Goal: Transaction & Acquisition: Purchase product/service

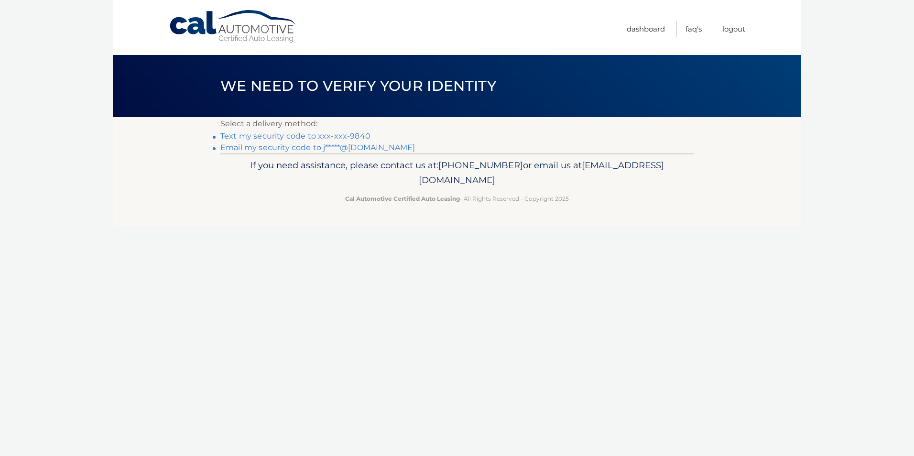
click at [344, 134] on link "Text my security code to xxx-xxx-9840" at bounding box center [295, 135] width 150 height 9
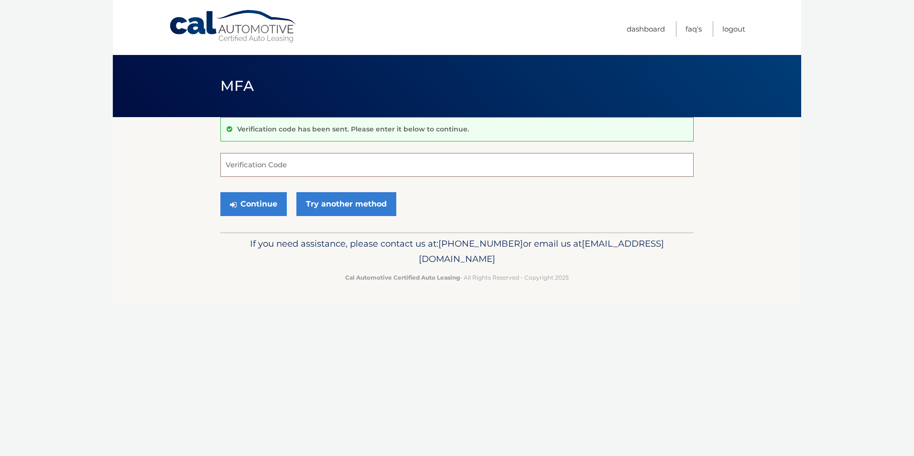
click at [313, 171] on input "Verification Code" at bounding box center [456, 165] width 473 height 24
type input "684847"
click at [269, 209] on button "Continue" at bounding box center [253, 204] width 66 height 24
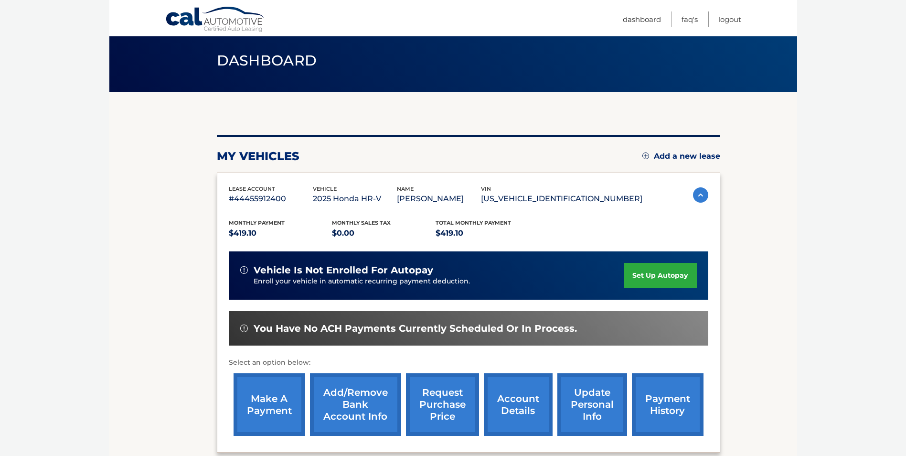
scroll to position [48, 0]
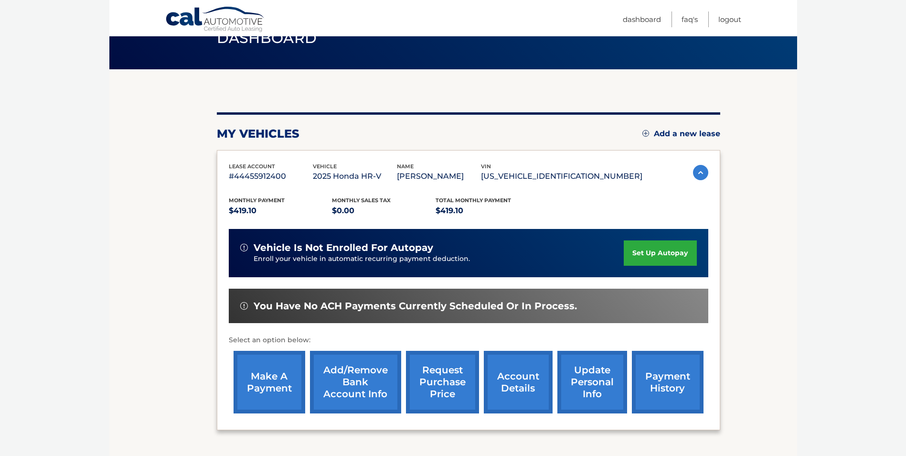
click at [262, 376] on link "make a payment" at bounding box center [270, 382] width 72 height 63
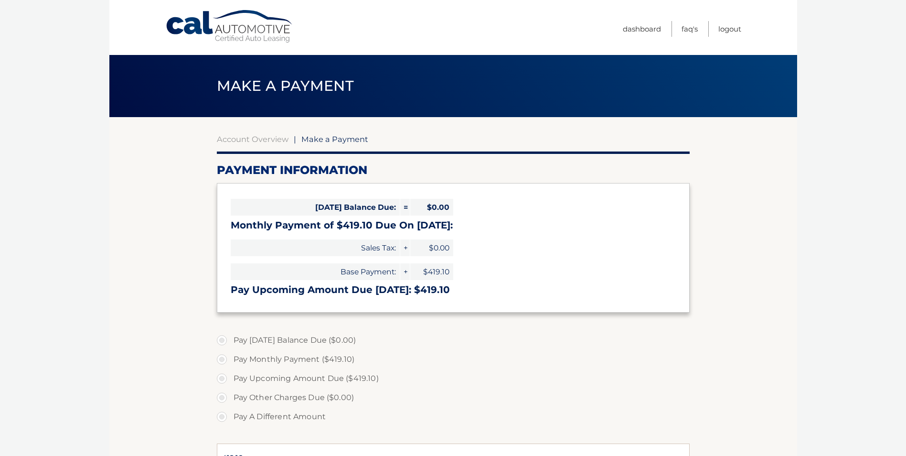
select select "NDY5ZDNjZGYtYTU0Yi00NzIzLTk0OWItZmQ0YmRhOTU5NjAw"
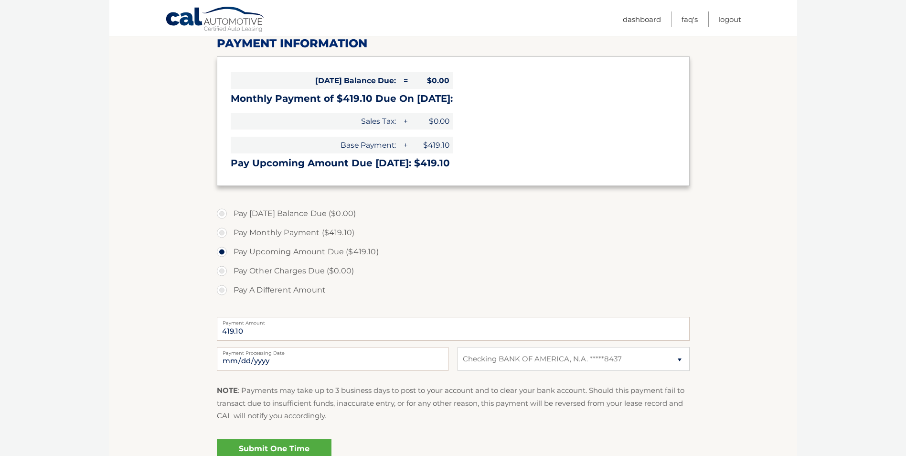
scroll to position [143, 0]
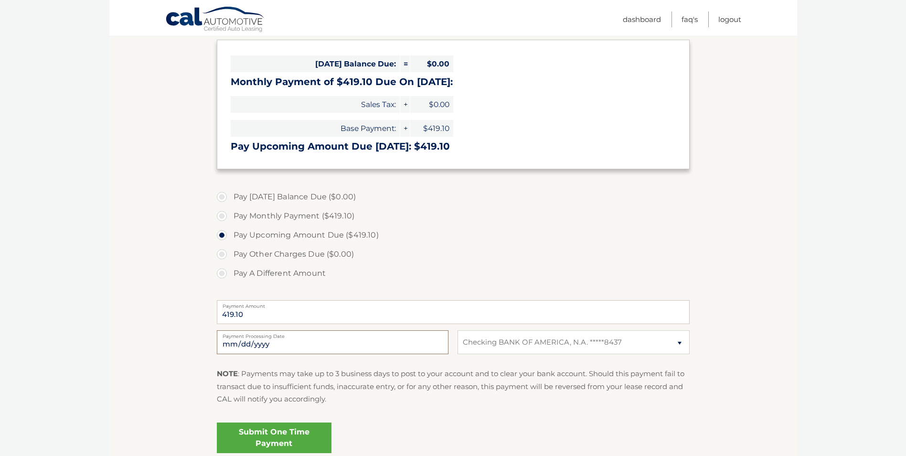
click at [271, 345] on input "2025-10-08" at bounding box center [333, 342] width 232 height 24
type input "2025-10-10"
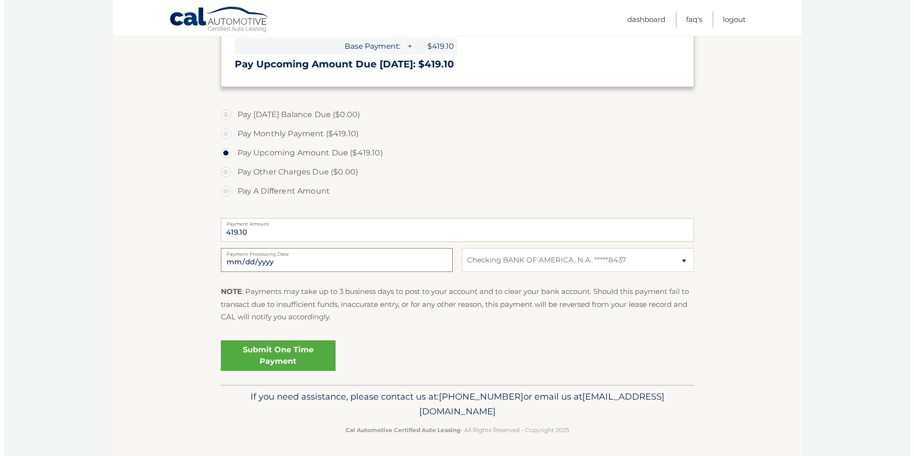
scroll to position [227, 0]
click at [275, 339] on link "Submit One Time Payment" at bounding box center [274, 354] width 115 height 31
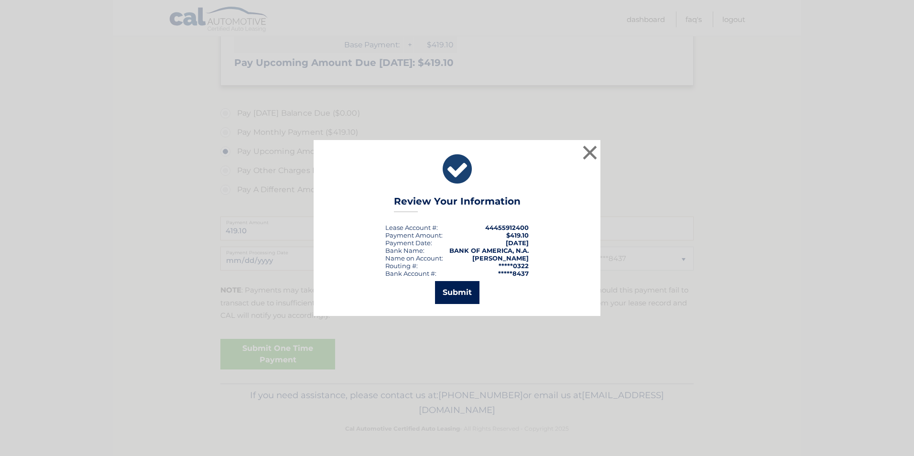
click at [446, 294] on button "Submit" at bounding box center [457, 292] width 44 height 23
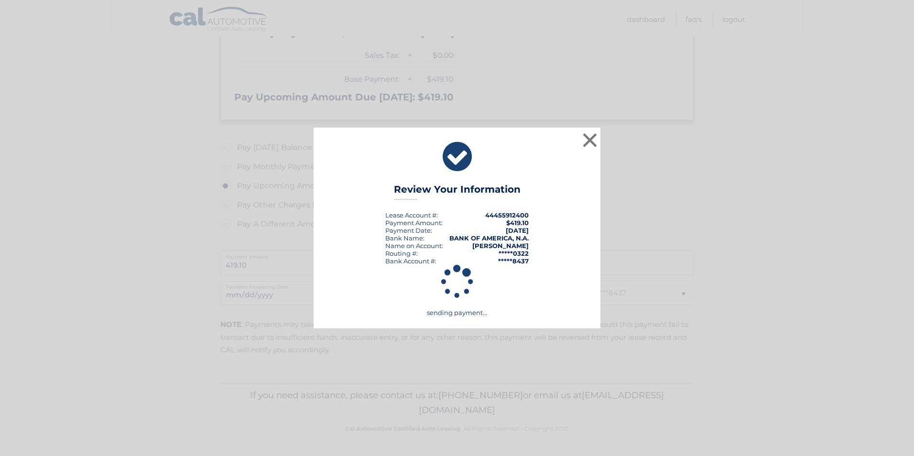
scroll to position [193, 0]
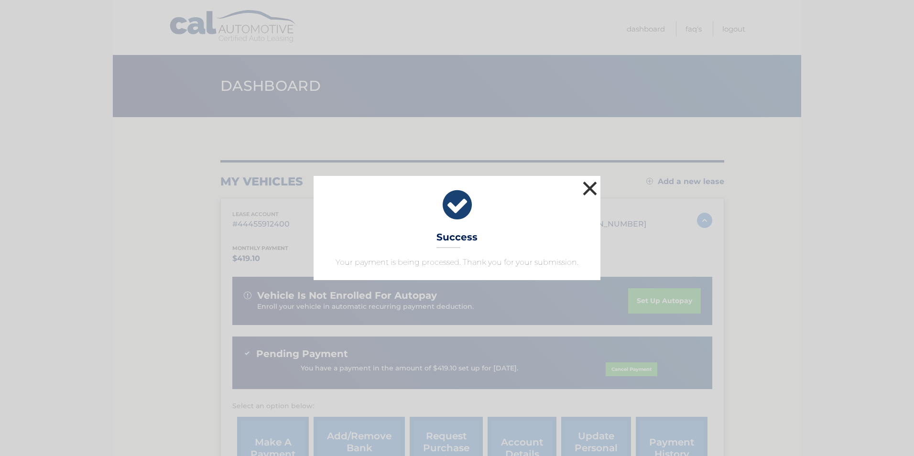
click at [586, 187] on button "×" at bounding box center [589, 188] width 19 height 19
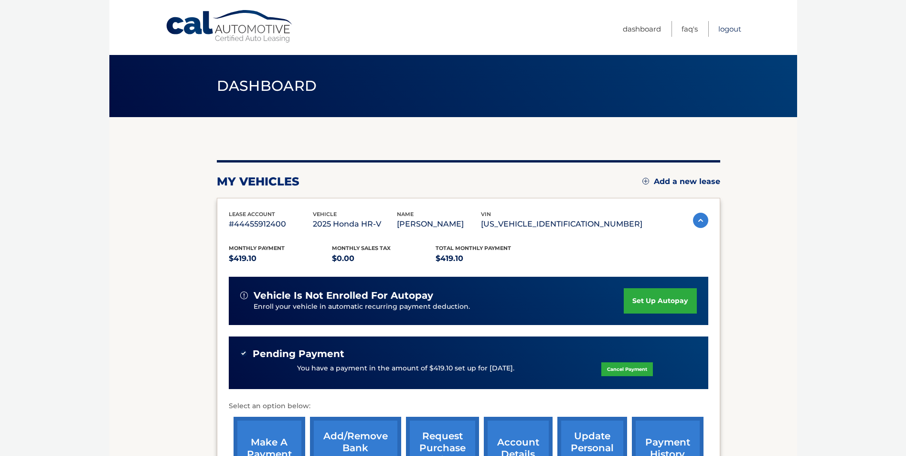
click at [725, 31] on link "Logout" at bounding box center [730, 29] width 23 height 16
